Goal: Task Accomplishment & Management: Manage account settings

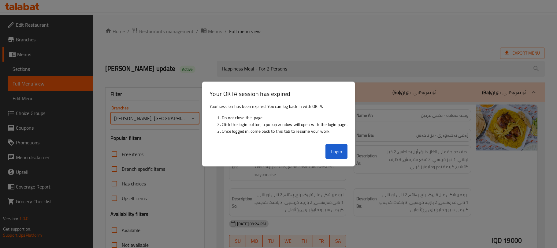
scroll to position [129, 0]
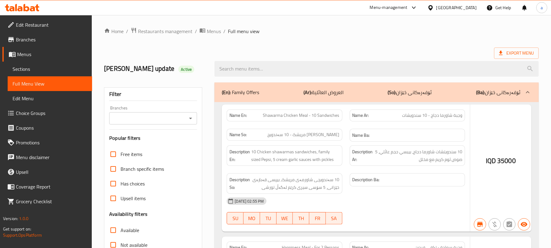
click at [179, 28] on span "Restaurants management" at bounding box center [165, 31] width 54 height 7
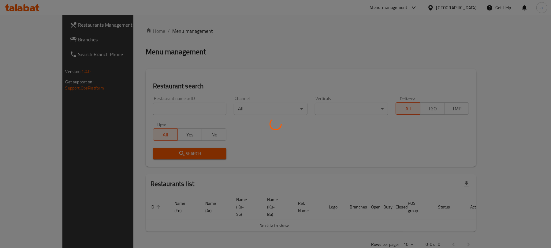
click at [159, 31] on div at bounding box center [275, 124] width 551 height 248
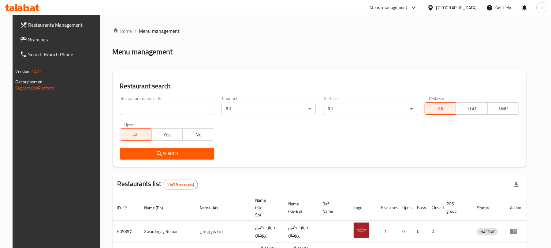
click at [174, 108] on input "search" at bounding box center [167, 109] width 94 height 12
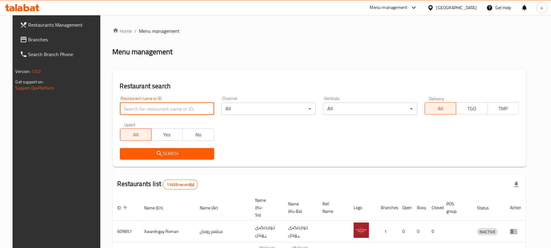
paste input "[PERSON_NAME] Chicken"
type input "[PERSON_NAME] Chicken"
click button "Search" at bounding box center [167, 153] width 94 height 11
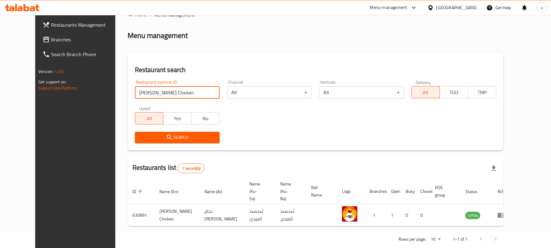
scroll to position [25, 0]
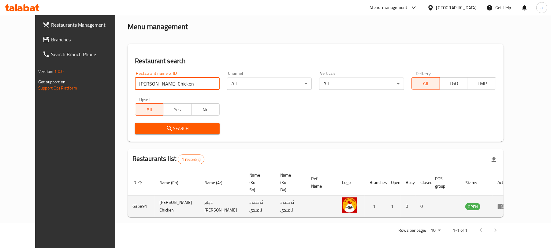
click at [504, 205] on icon "enhanced table" at bounding box center [503, 206] width 2 height 2
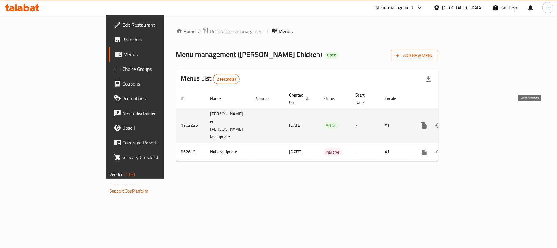
click at [476, 118] on link "enhanced table" at bounding box center [468, 125] width 15 height 15
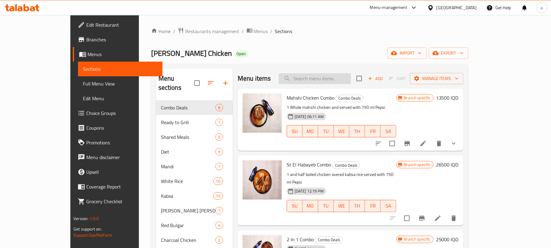
click at [328, 75] on input "search" at bounding box center [315, 78] width 72 height 11
paste input "Marinated Chicken"
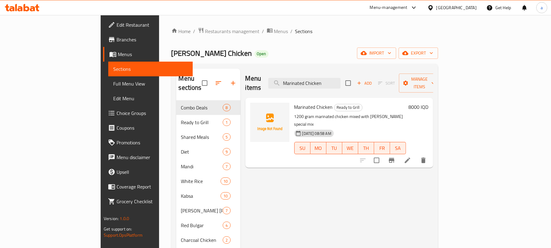
type input "Marinated Chicken"
click at [411, 156] on icon at bounding box center [407, 159] width 7 height 7
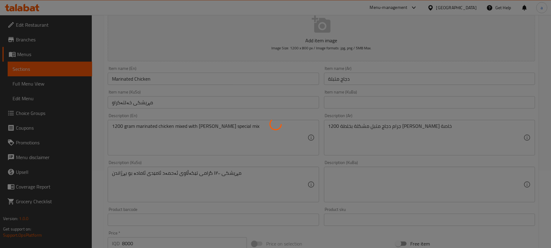
scroll to position [95, 0]
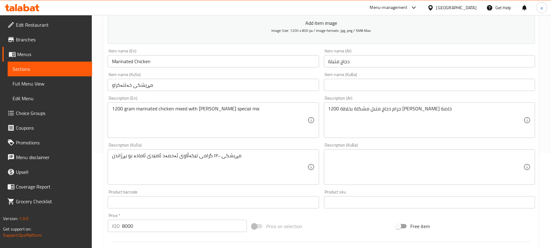
click at [252, 91] on input "مڕیشکی خەلتەکراو" at bounding box center [213, 85] width 211 height 12
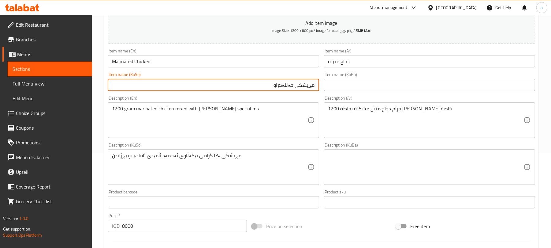
click at [294, 91] on input "مڕیشکی خەلتەکراو" at bounding box center [213, 85] width 211 height 12
type input "مڕیشکی موتەبەل"
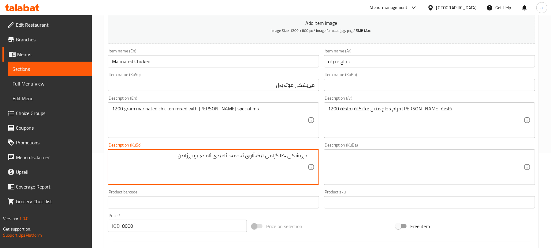
click at [251, 162] on textarea "مڕیشکی ١٢٠٠ گرامی تێکەڵاوی ئەحمەد ئامێدی ئامادە بو بڕژاندن" at bounding box center [209, 166] width 195 height 29
paste textarea "1200 گرام مریشکی موتەبەل بە تێکەڵەی تایبەتی ئەحمەد ئامێدی"
type textarea "1200 گرام مریشکی موتەبەل بە تێکەڵەی تایبەتی ئەحمەد ئامێدی"
click at [311, 91] on input "مڕیشکی موتەبەل" at bounding box center [213, 85] width 211 height 12
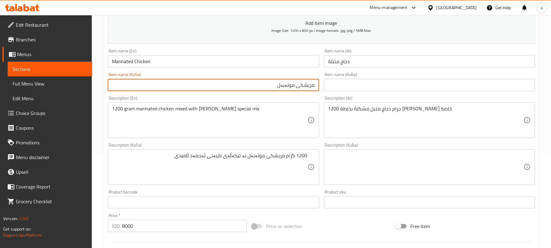
type input "مریشکی موتەبەل"
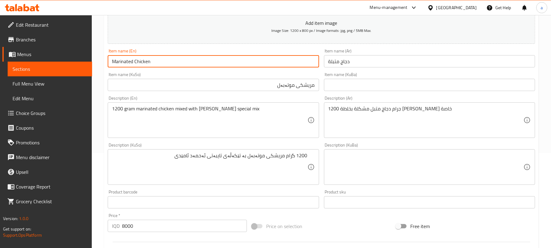
drag, startPoint x: 159, startPoint y: 66, endPoint x: 94, endPoint y: 62, distance: 65.3
click at [94, 62] on div "Home / Restaurants management / Menus / Sections / item / update Ready to Grill…" at bounding box center [321, 164] width 459 height 488
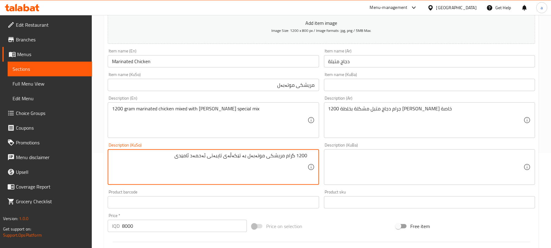
click at [217, 166] on textarea "1200 گرام مریشکی موتەبەل بە تێکەڵەی تایبەتی ئەحمەد ئامێدی" at bounding box center [209, 166] width 195 height 29
click at [192, 168] on textarea "1200 گرام مریشکی موتەبەل بە تێکەڵەی ئەحمەد ئامێدی" at bounding box center [209, 166] width 195 height 29
paste textarea "تایبەتی"
click at [244, 166] on textarea "1200 گرام مریشکی موتەبەل بە تێکەڵەی ئەحمەد ئامێدی تایبەت" at bounding box center [209, 166] width 195 height 29
type textarea "1200 گرام مریشکی موتەبەل موشەکەلە بە تێکەڵەی ئەحمەد ئامێدی تایبەت"
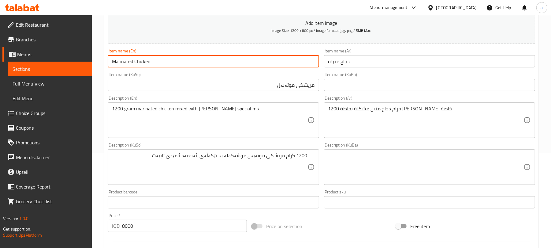
drag, startPoint x: 168, startPoint y: 65, endPoint x: 93, endPoint y: 67, distance: 75.0
click at [93, 67] on div "Home / Restaurants management / Menus / Sections / item / update Ready to Grill…" at bounding box center [321, 164] width 459 height 488
click at [179, 67] on input "Marinated Chicken" at bounding box center [213, 61] width 211 height 12
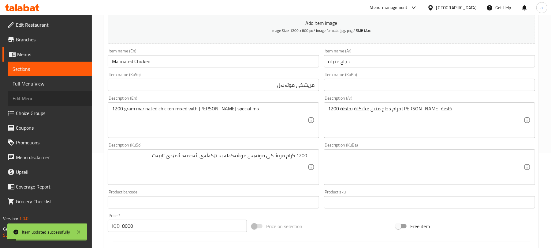
click at [53, 93] on link "Edit Menu" at bounding box center [50, 98] width 84 height 15
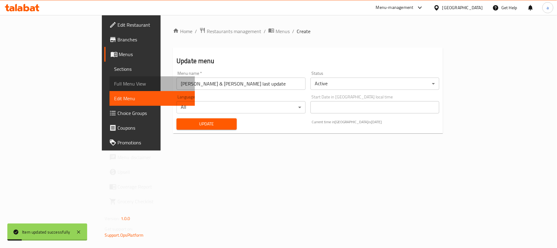
click at [114, 83] on span "Full Menu View" at bounding box center [152, 83] width 76 height 7
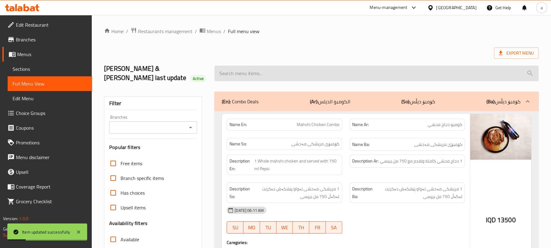
drag, startPoint x: 212, startPoint y: 57, endPoint x: 236, endPoint y: 63, distance: 24.6
click at [216, 58] on div "[PERSON_NAME] & [PERSON_NAME] last update Active" at bounding box center [321, 73] width 442 height 36
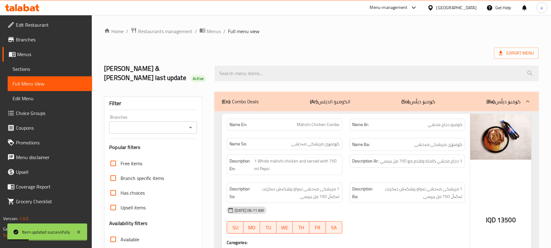
drag, startPoint x: 238, startPoint y: 66, endPoint x: 244, endPoint y: 83, distance: 17.8
click at [238, 67] on input "search" at bounding box center [377, 73] width 324 height 16
paste input "Marinated Chicken"
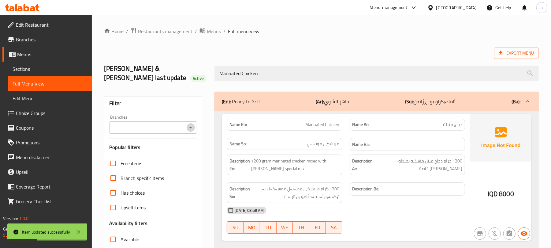
click at [190, 124] on icon "Open" at bounding box center [190, 127] width 7 height 7
type input "Marinated Chicken"
click at [151, 148] on span "[PERSON_NAME] Chicken, Gre Base" at bounding box center [152, 147] width 76 height 7
type input "[PERSON_NAME] Chicken, Gre Base"
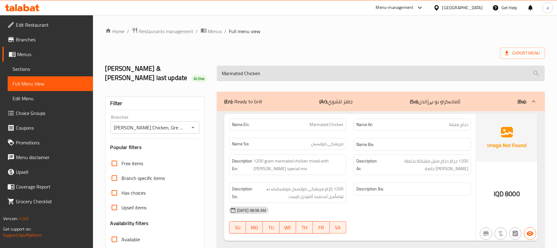
scroll to position [88, 0]
